Goal: Navigation & Orientation: Go to known website

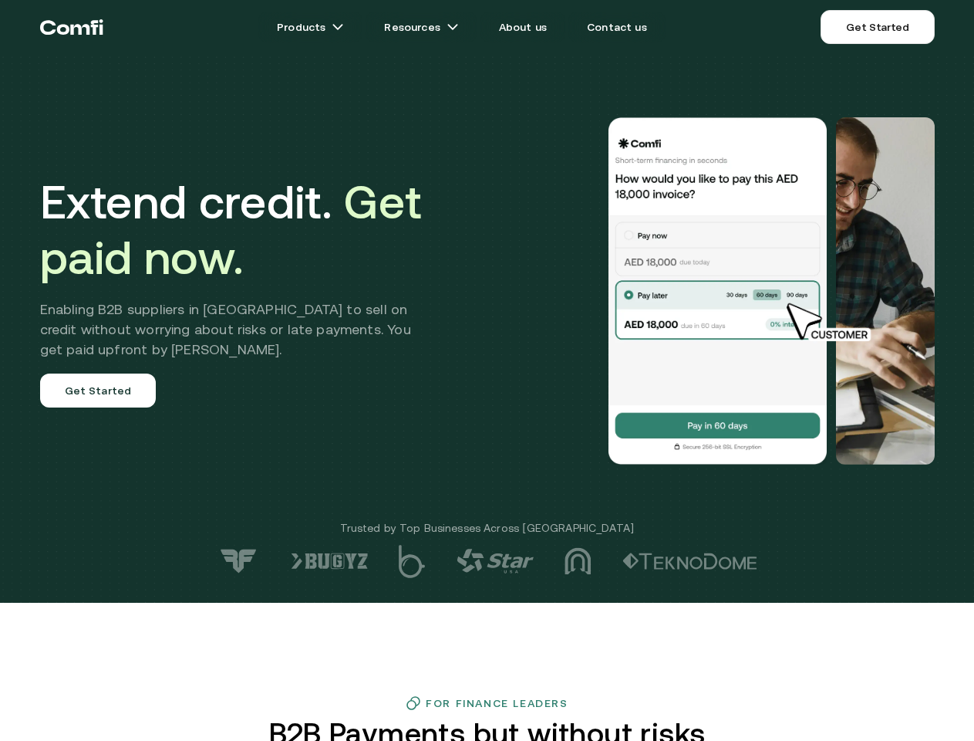
click at [487, 370] on div at bounding box center [694, 290] width 482 height 347
